Goal: Information Seeking & Learning: Understand process/instructions

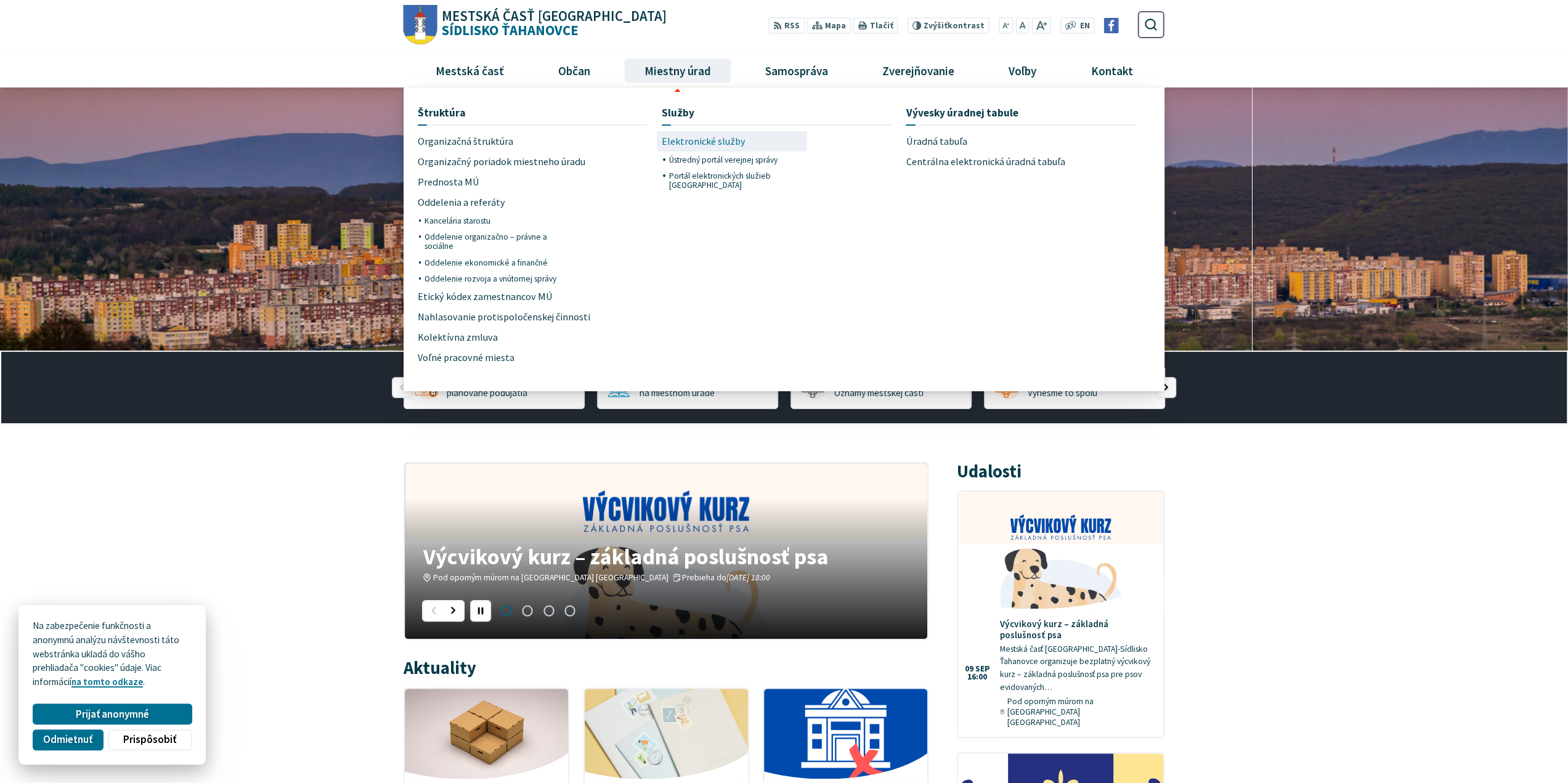
click at [723, 137] on span "Elektronické služby" at bounding box center [703, 141] width 84 height 21
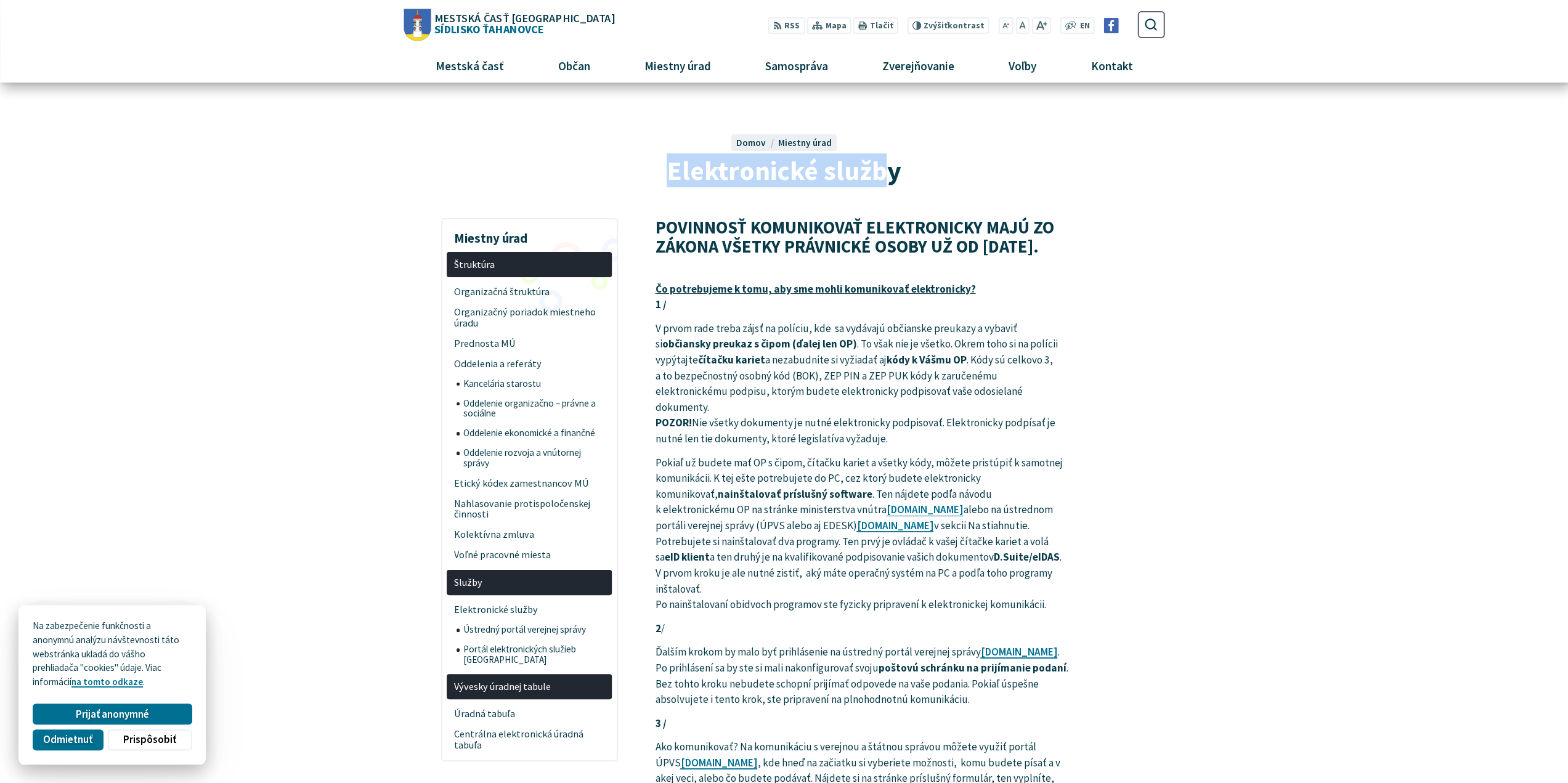
drag, startPoint x: 662, startPoint y: 164, endPoint x: 889, endPoint y: 165, distance: 227.0
click at [889, 165] on h1 "Elektronické služby" at bounding box center [783, 170] width 686 height 30
click at [906, 184] on h1 "Elektronické služby" at bounding box center [783, 170] width 686 height 30
drag, startPoint x: 657, startPoint y: 166, endPoint x: 624, endPoint y: 166, distance: 33.0
click at [624, 166] on h1 "Elektronické služby" at bounding box center [783, 170] width 686 height 30
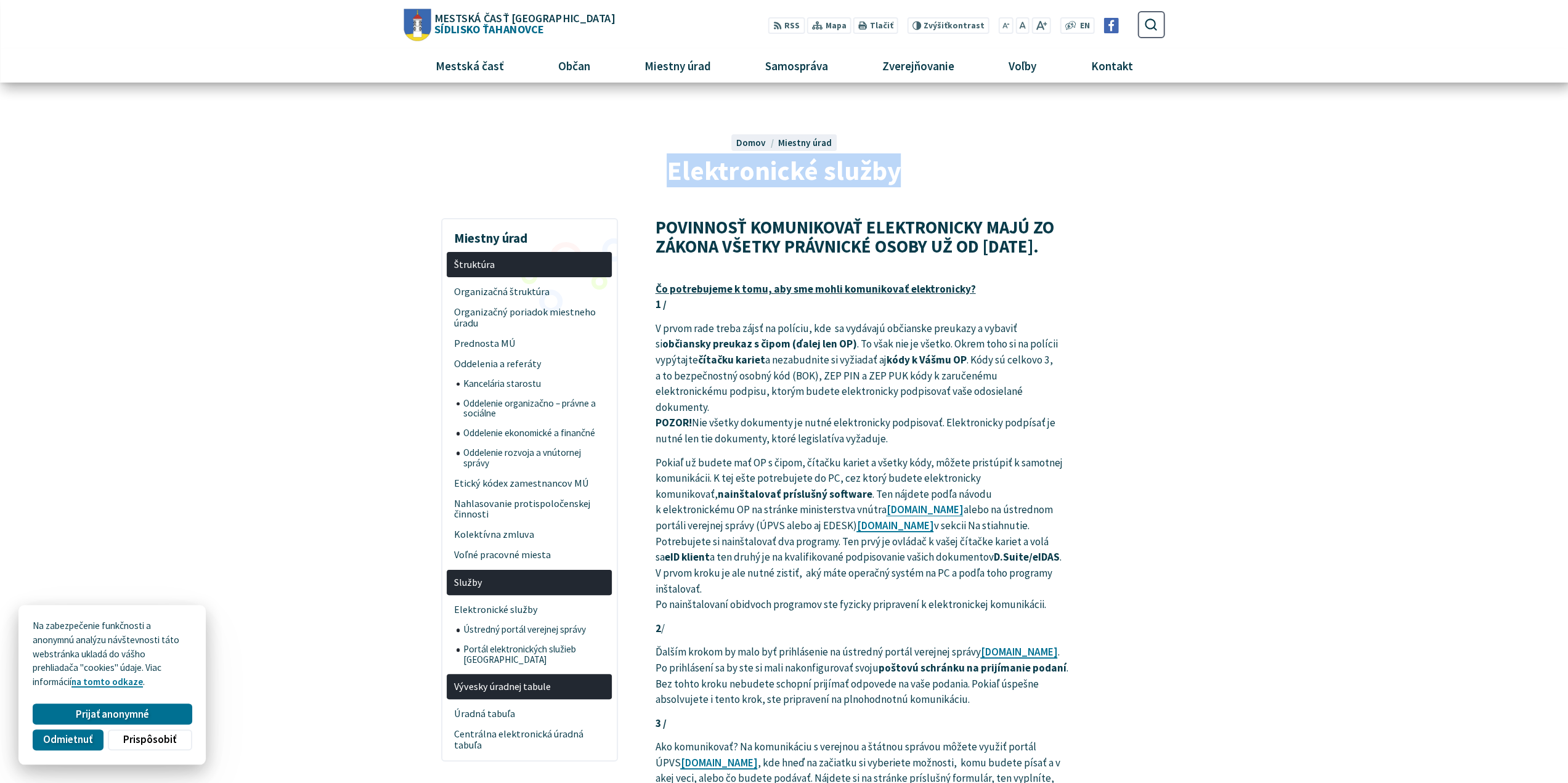
click at [642, 166] on h1 "Elektronické služby" at bounding box center [783, 170] width 686 height 30
drag, startPoint x: 653, startPoint y: 172, endPoint x: 1008, endPoint y: 187, distance: 355.3
click at [1008, 187] on div "Elektronické služby Domov Miestny úrad Elektronické služby" at bounding box center [784, 148] width 761 height 84
click at [961, 187] on div "Elektronické služby Domov Miestny úrad Elektronické služby" at bounding box center [784, 148] width 761 height 84
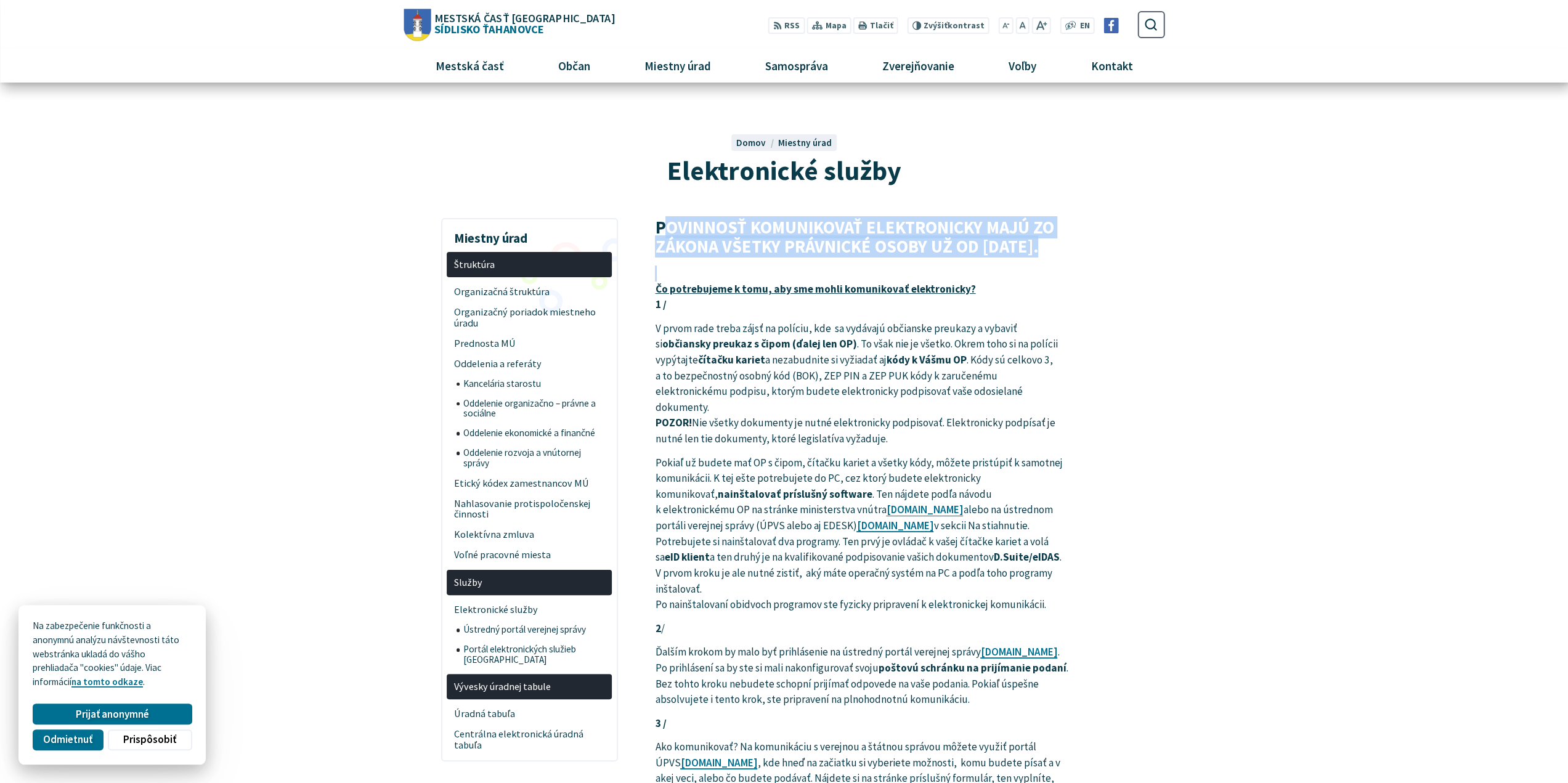
drag, startPoint x: 661, startPoint y: 224, endPoint x: 1046, endPoint y: 269, distance: 387.6
click at [1037, 272] on article "POVINNOSŤ KOMUNIKOVAŤ ELEKTRONICKY MAJÚ ZO ZÁKONA VŠETKY PRÁVNICKÉ OSOBY UŽ OD …" at bounding box center [909, 782] width 546 height 1128
click at [1048, 268] on p "Čo potrebujeme k tomu, aby sme mohli komunikovať elektronicky? 1 /" at bounding box center [862, 289] width 415 height 48
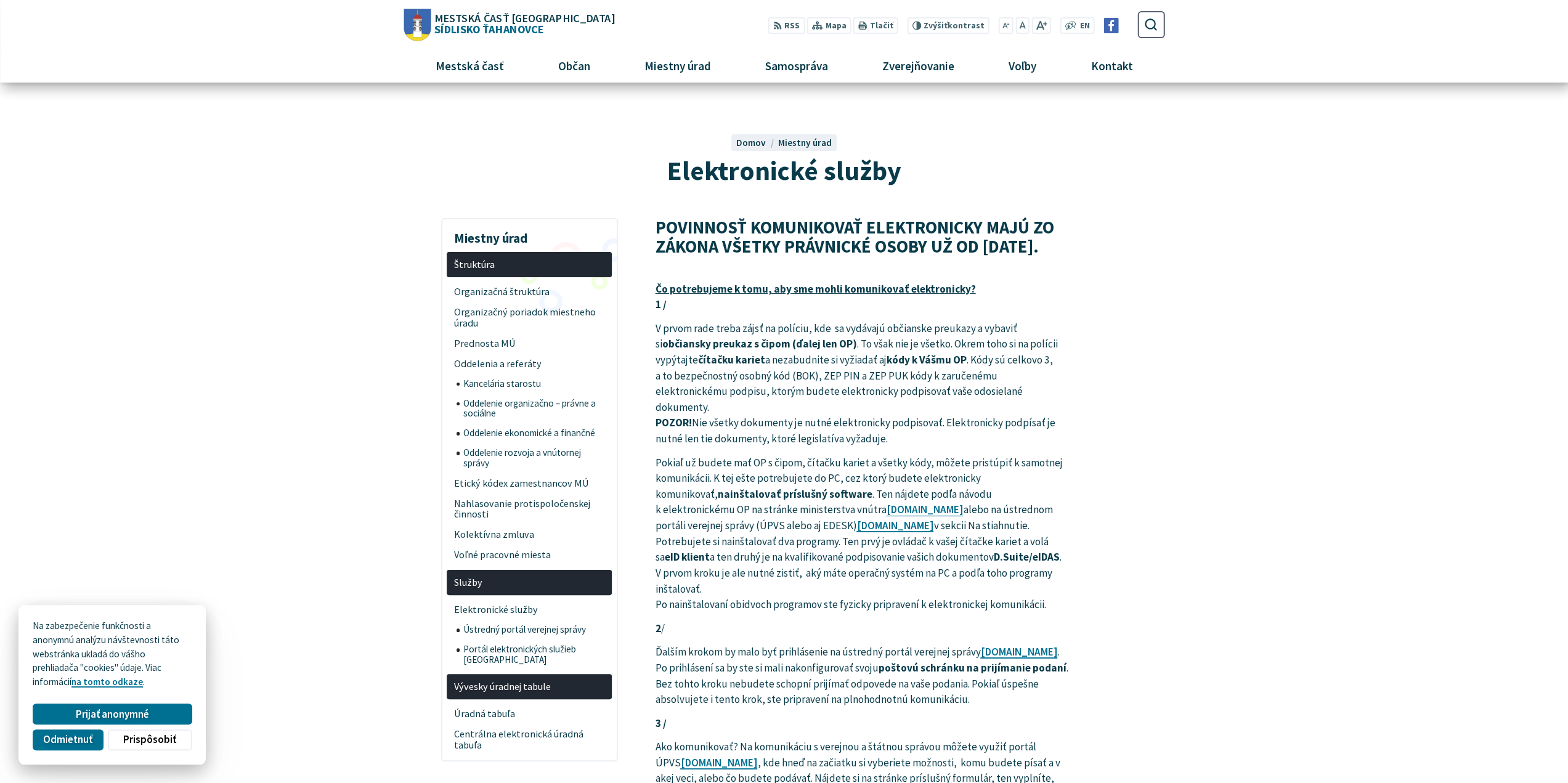
drag, startPoint x: 1080, startPoint y: 255, endPoint x: 637, endPoint y: 225, distance: 444.0
click at [637, 225] on article "POVINNOSŤ KOMUNIKOVAŤ ELEKTRONICKY MAJÚ ZO ZÁKONA VŠETKY PRÁVNICKÉ OSOBY UŽ OD …" at bounding box center [909, 782] width 546 height 1128
drag, startPoint x: 653, startPoint y: 326, endPoint x: 1019, endPoint y: 428, distance: 379.9
click at [1019, 428] on article "POVINNOSŤ KOMUNIKOVAŤ ELEKTRONICKY MAJÚ ZO ZÁKONA VŠETKY PRÁVNICKÉ OSOBY UŽ OD …" at bounding box center [909, 782] width 546 height 1128
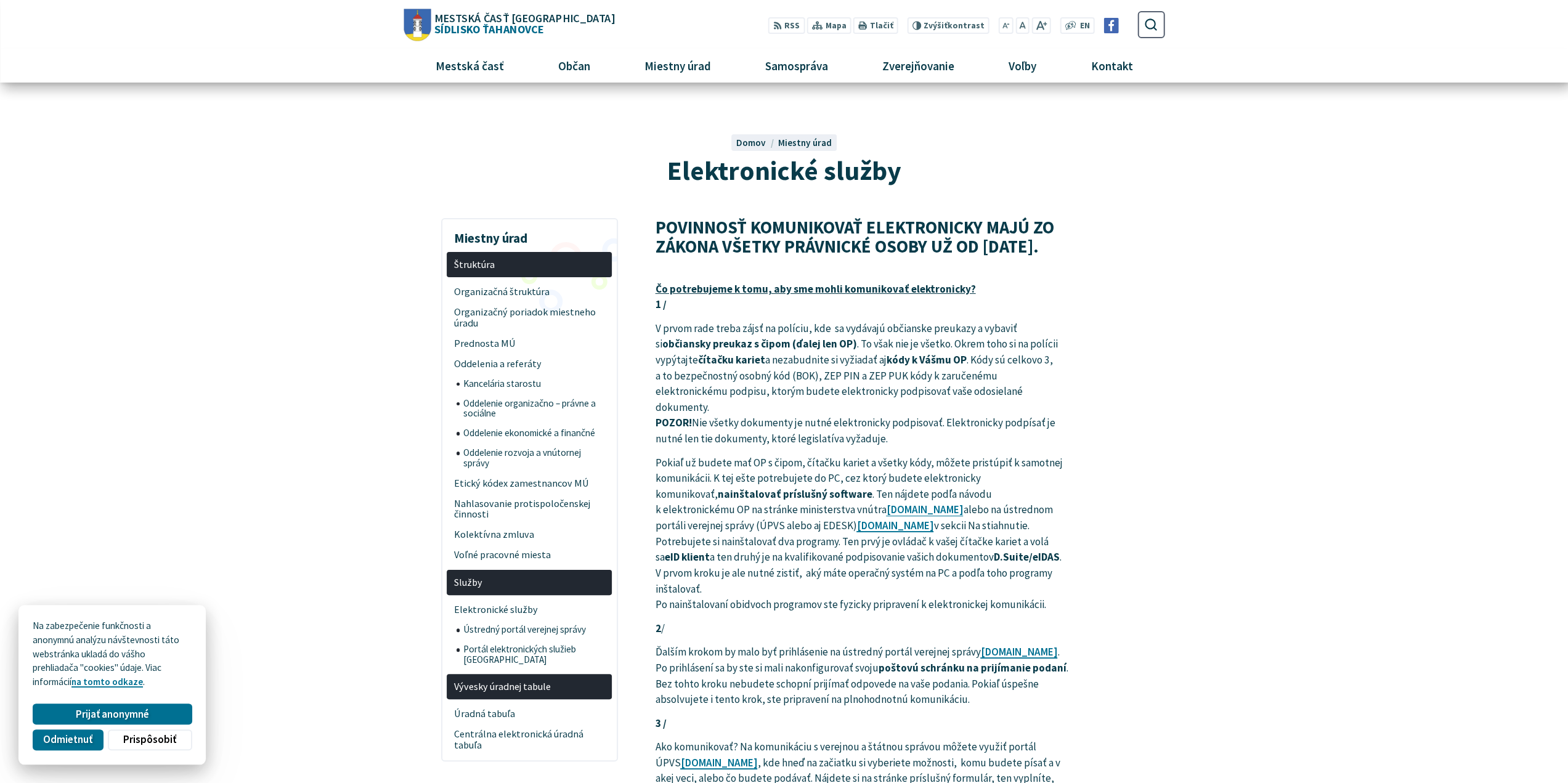
click at [925, 420] on p "V prvom rade treba zájsť na políciu, kde sa vydávajú občianske preukazy a vybav…" at bounding box center [862, 384] width 415 height 126
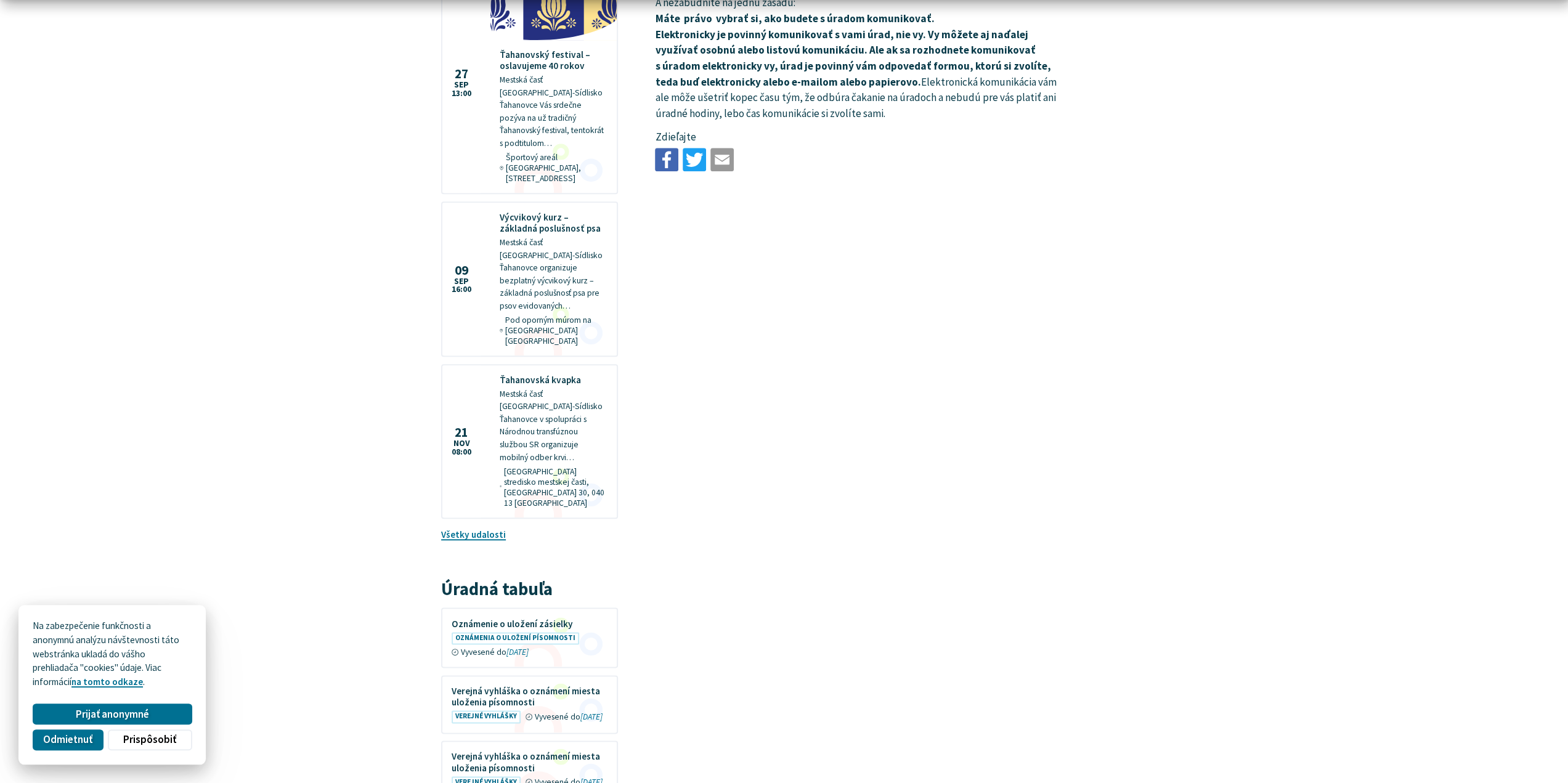
scroll to position [1519, 0]
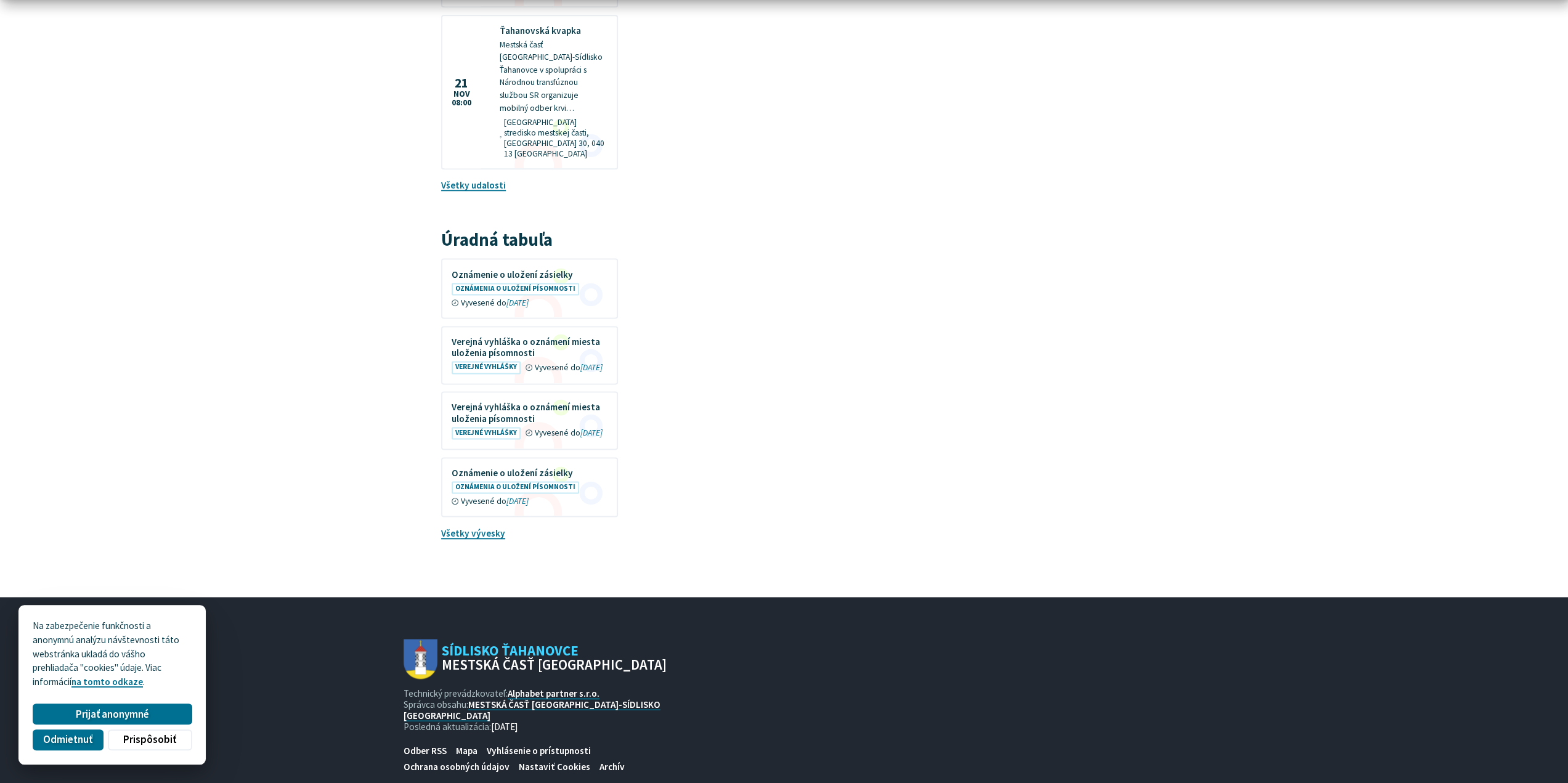
drag, startPoint x: 972, startPoint y: 636, endPoint x: 1160, endPoint y: 788, distance: 241.8
drag, startPoint x: 906, startPoint y: 684, endPoint x: 821, endPoint y: 625, distance: 103.5
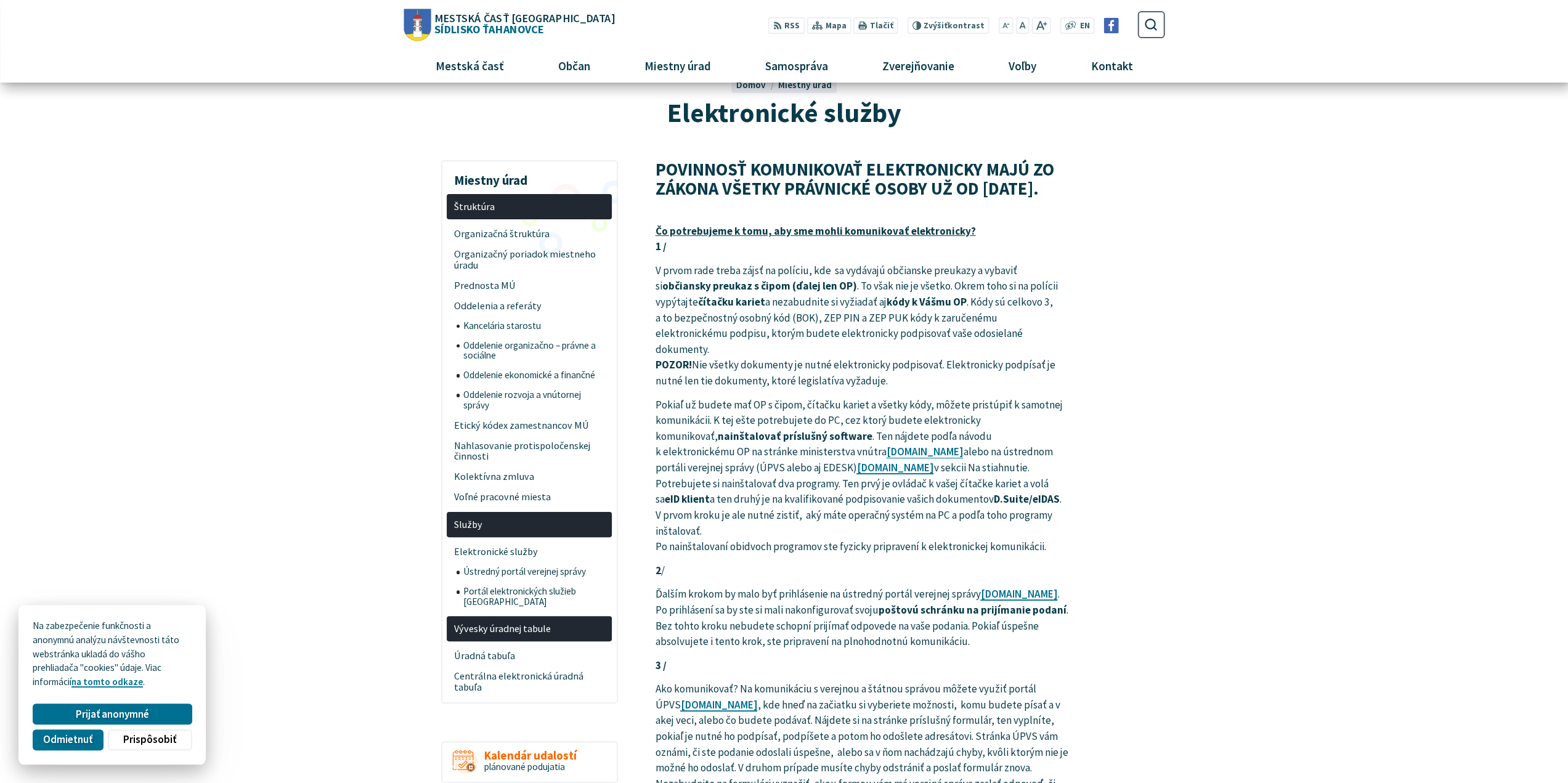
scroll to position [0, 0]
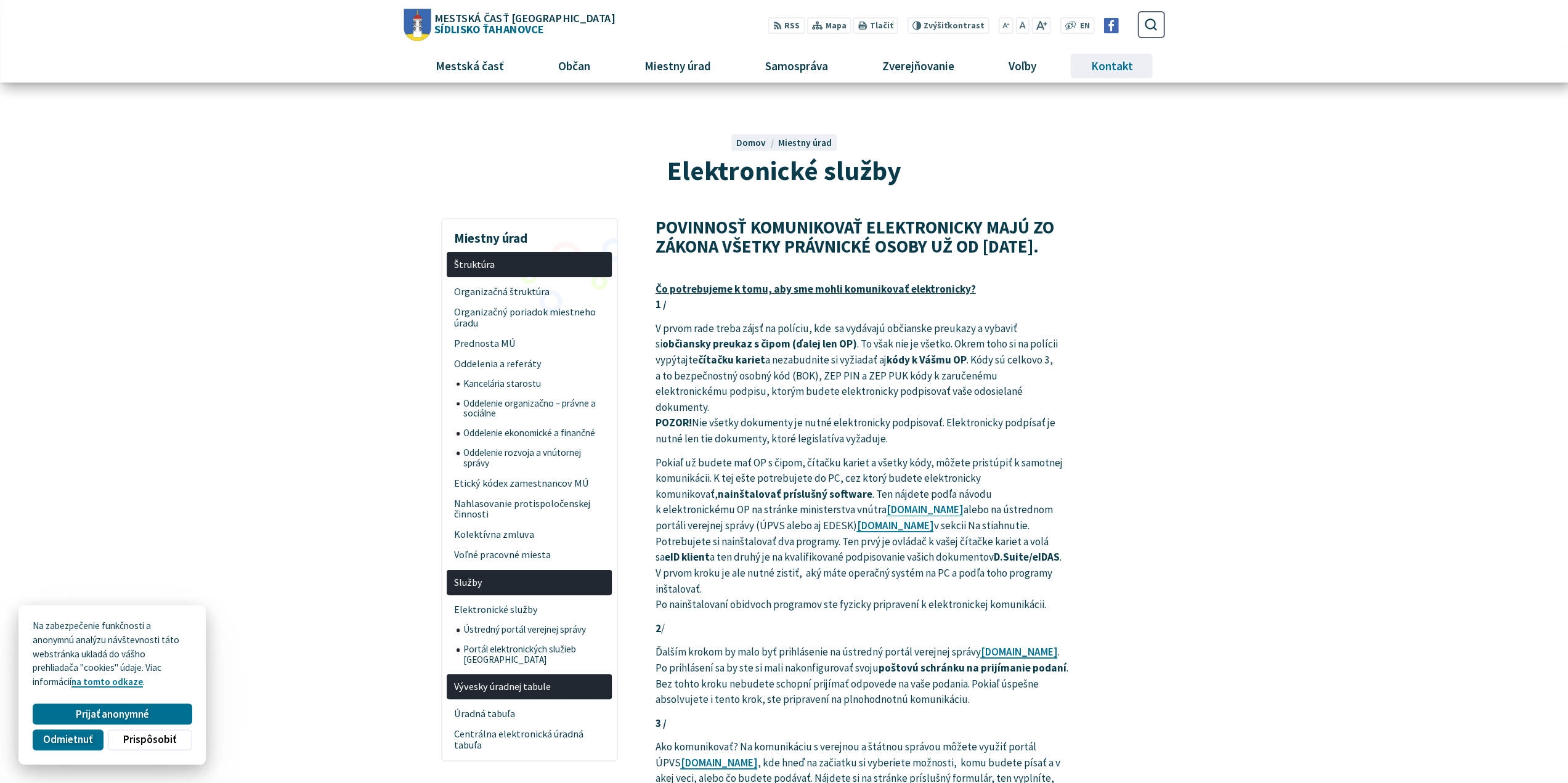
click at [1126, 68] on span "Kontakt" at bounding box center [1111, 66] width 51 height 33
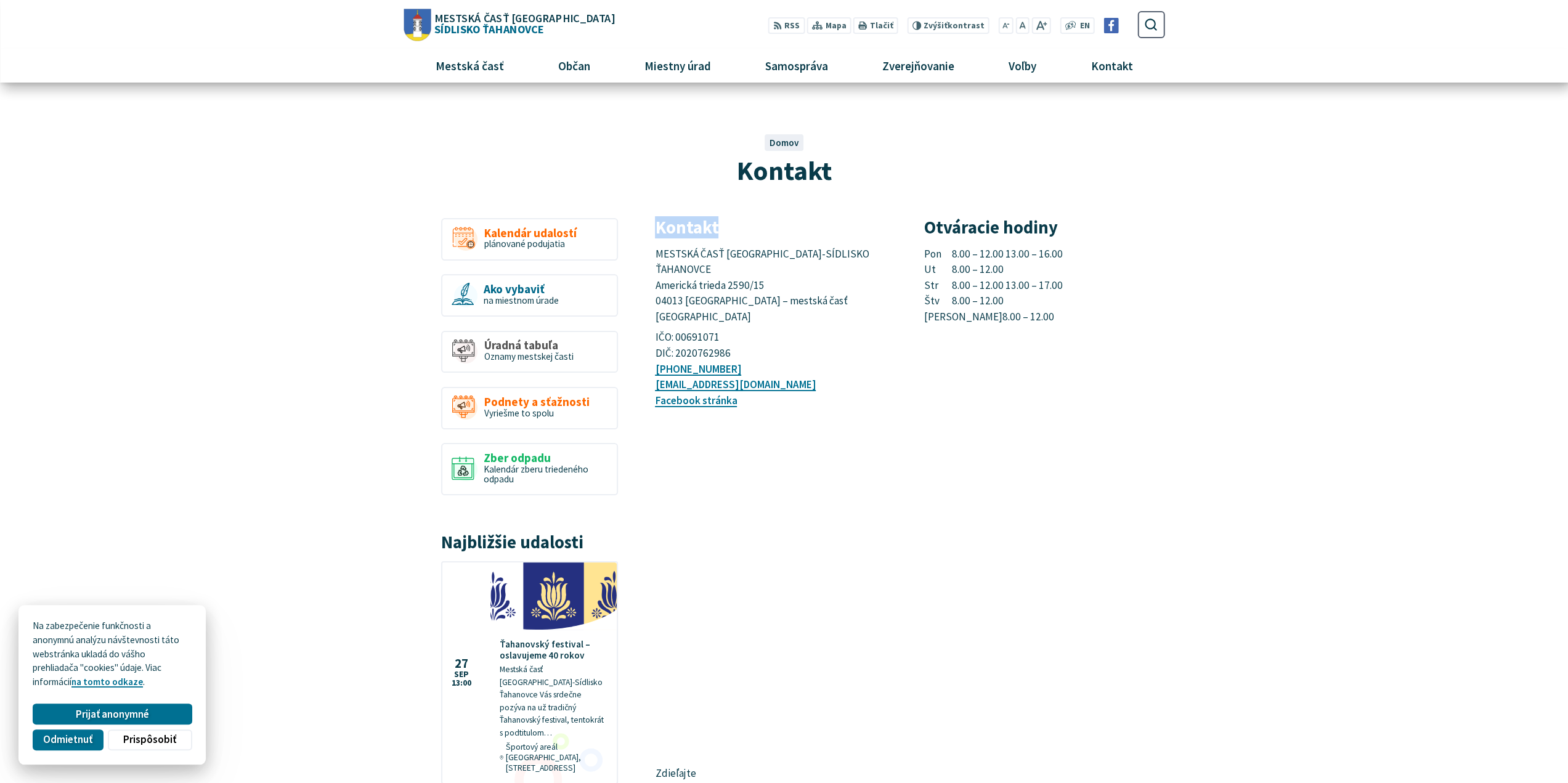
drag, startPoint x: 649, startPoint y: 231, endPoint x: 729, endPoint y: 229, distance: 80.0
click at [728, 229] on article "Kontakt MESTSKÁ ČASŤ [GEOGRAPHIC_DATA]-SÍDLISKO ŤAHANOVCE [STREET_ADDRESS] – me…" at bounding box center [909, 514] width 546 height 594
click at [729, 229] on h3 "Kontakt" at bounding box center [775, 227] width 241 height 19
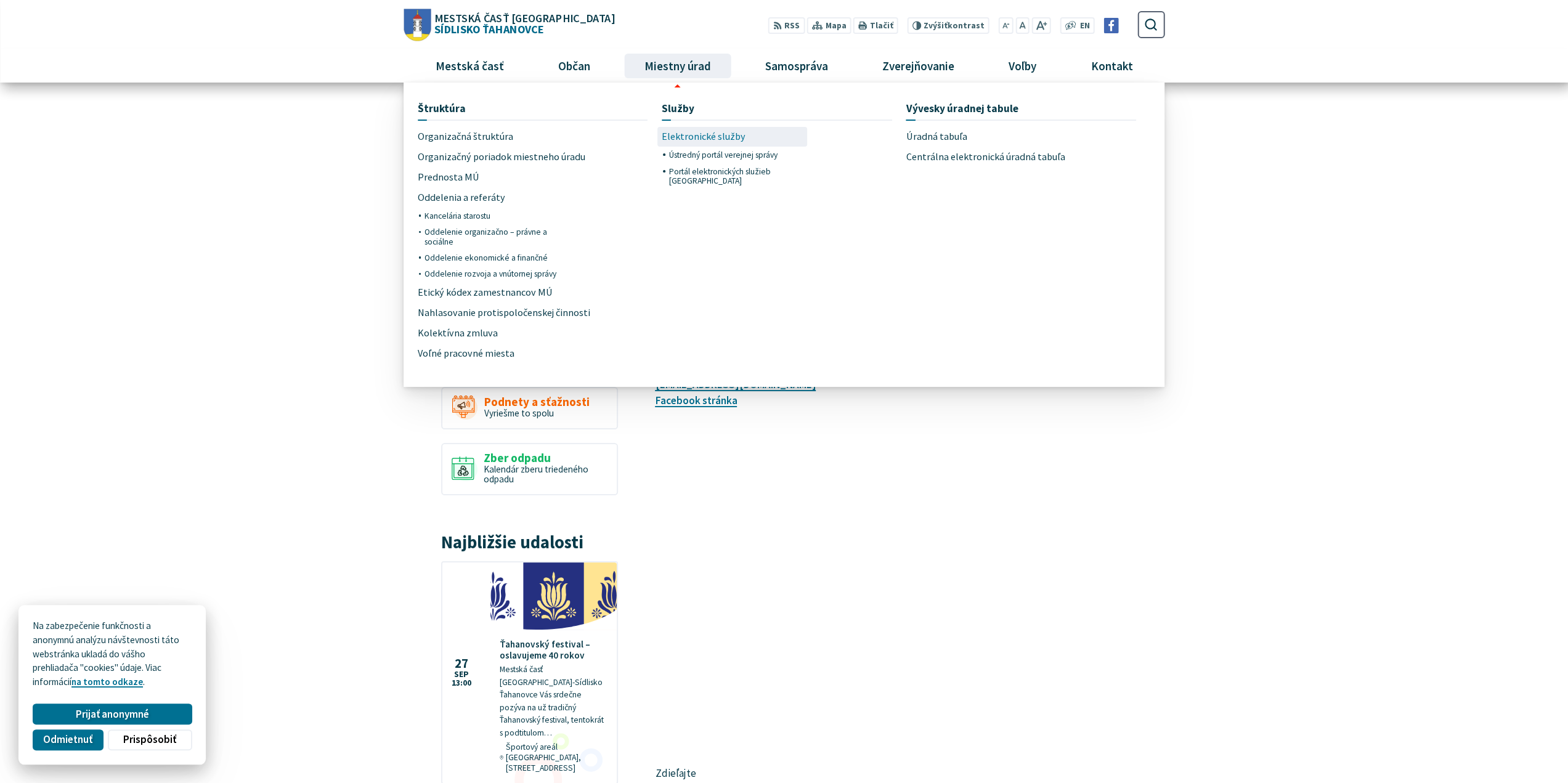
click at [703, 132] on span "Elektronické služby" at bounding box center [703, 137] width 84 height 21
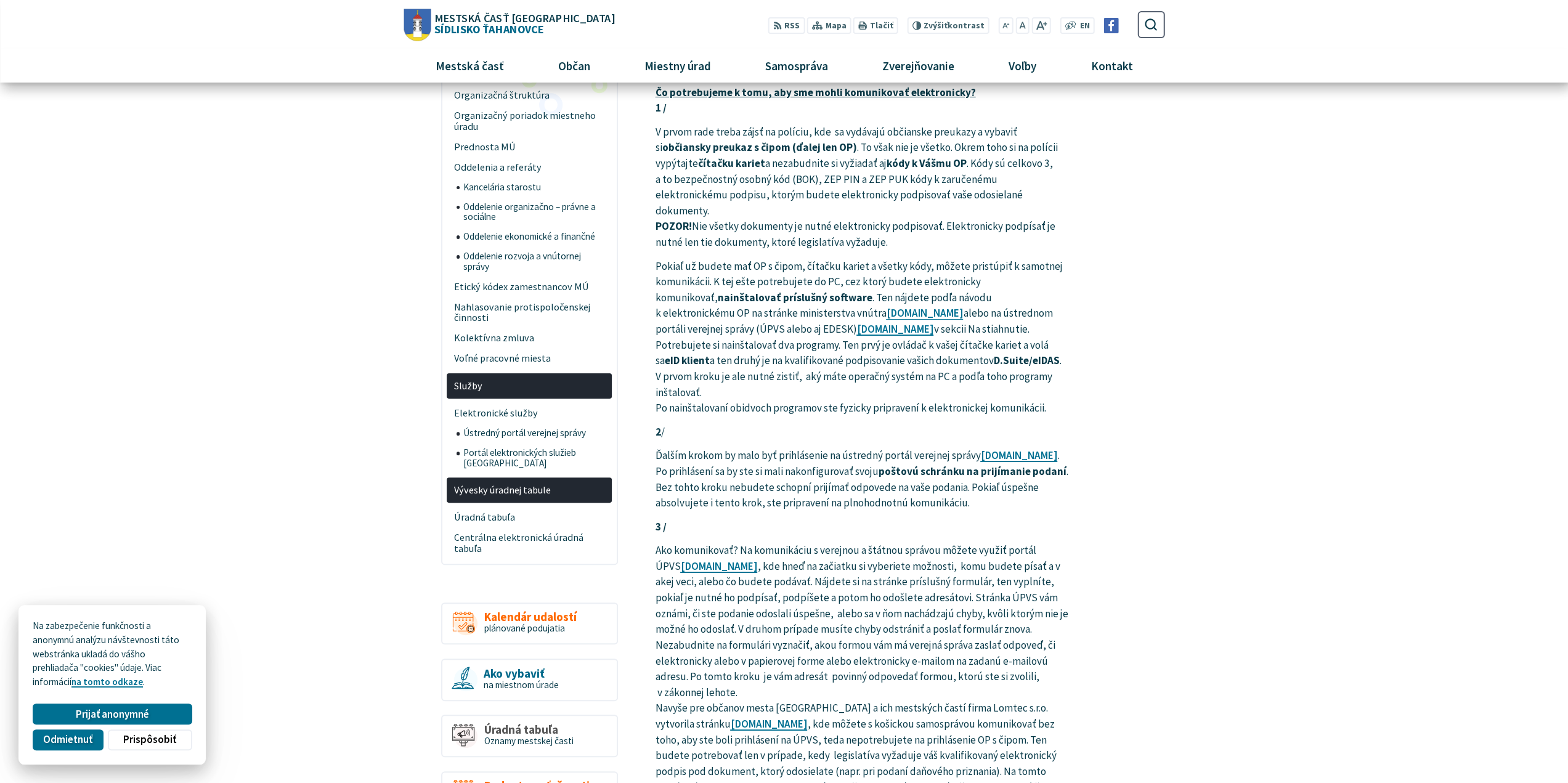
scroll to position [185, 0]
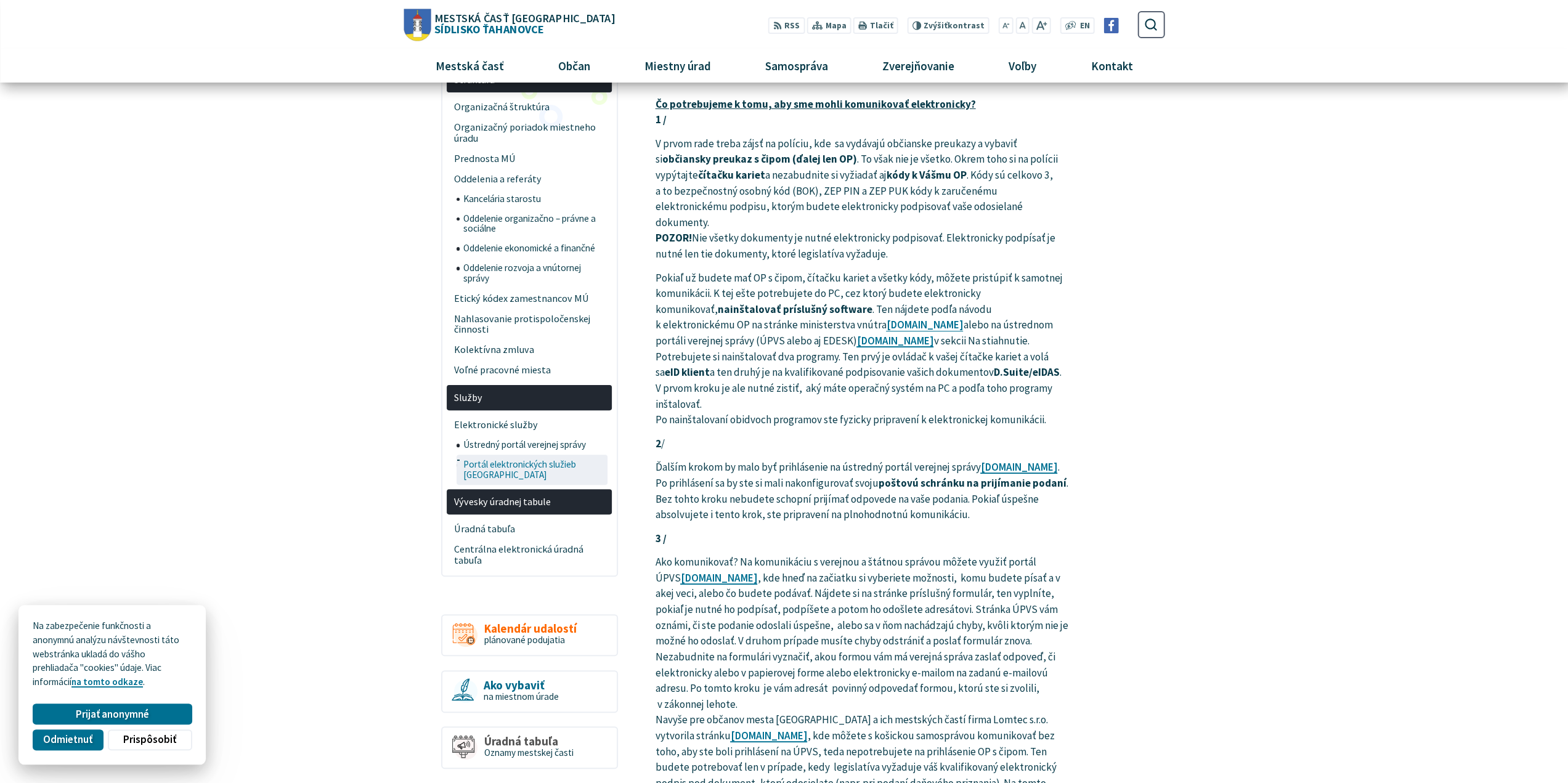
click at [544, 469] on span "Portál elektronických služieb [GEOGRAPHIC_DATA]" at bounding box center [533, 469] width 141 height 30
